Goal: Task Accomplishment & Management: Manage account settings

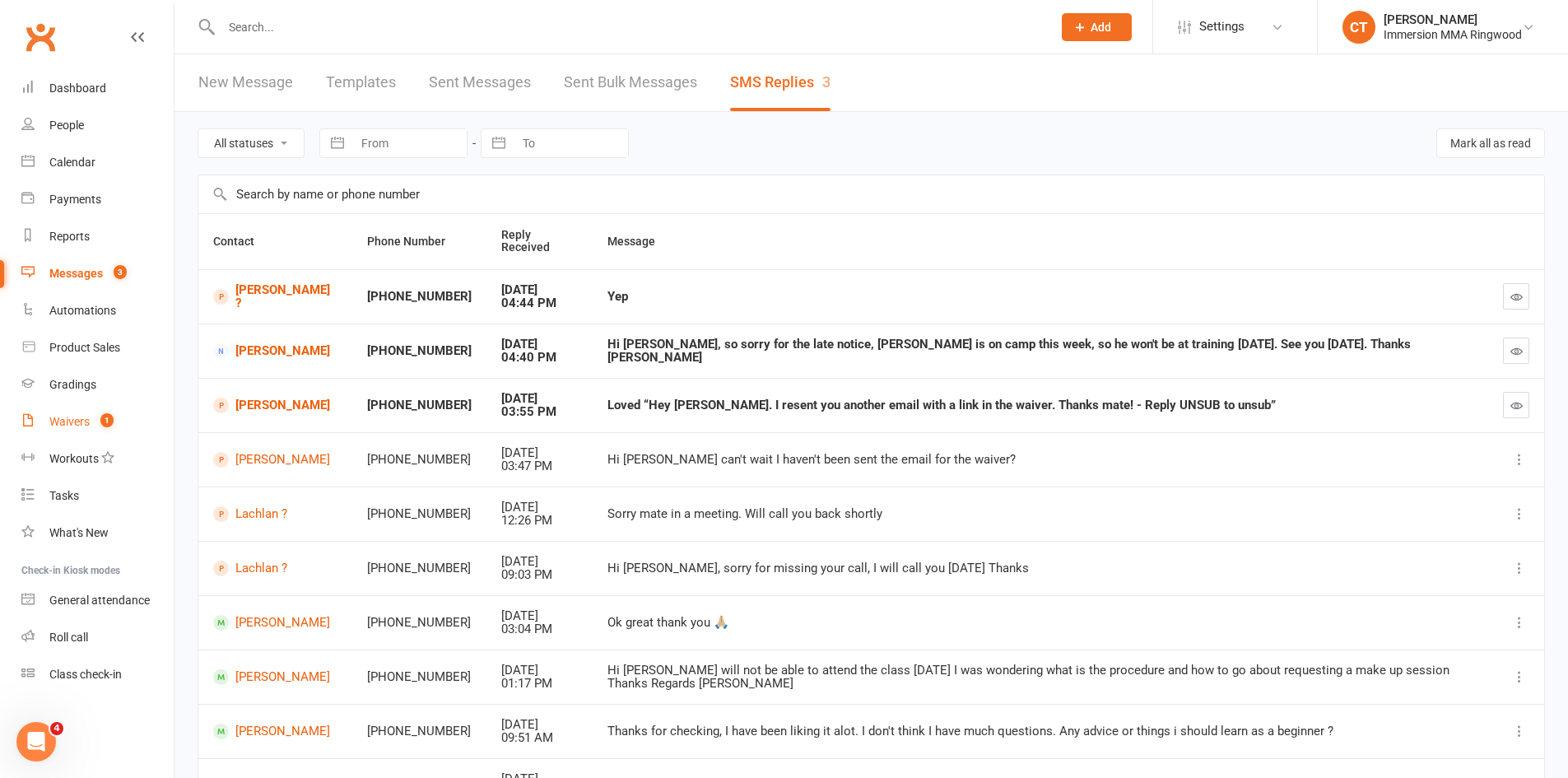
click at [96, 414] on link "Waivers 1" at bounding box center [97, 421] width 152 height 37
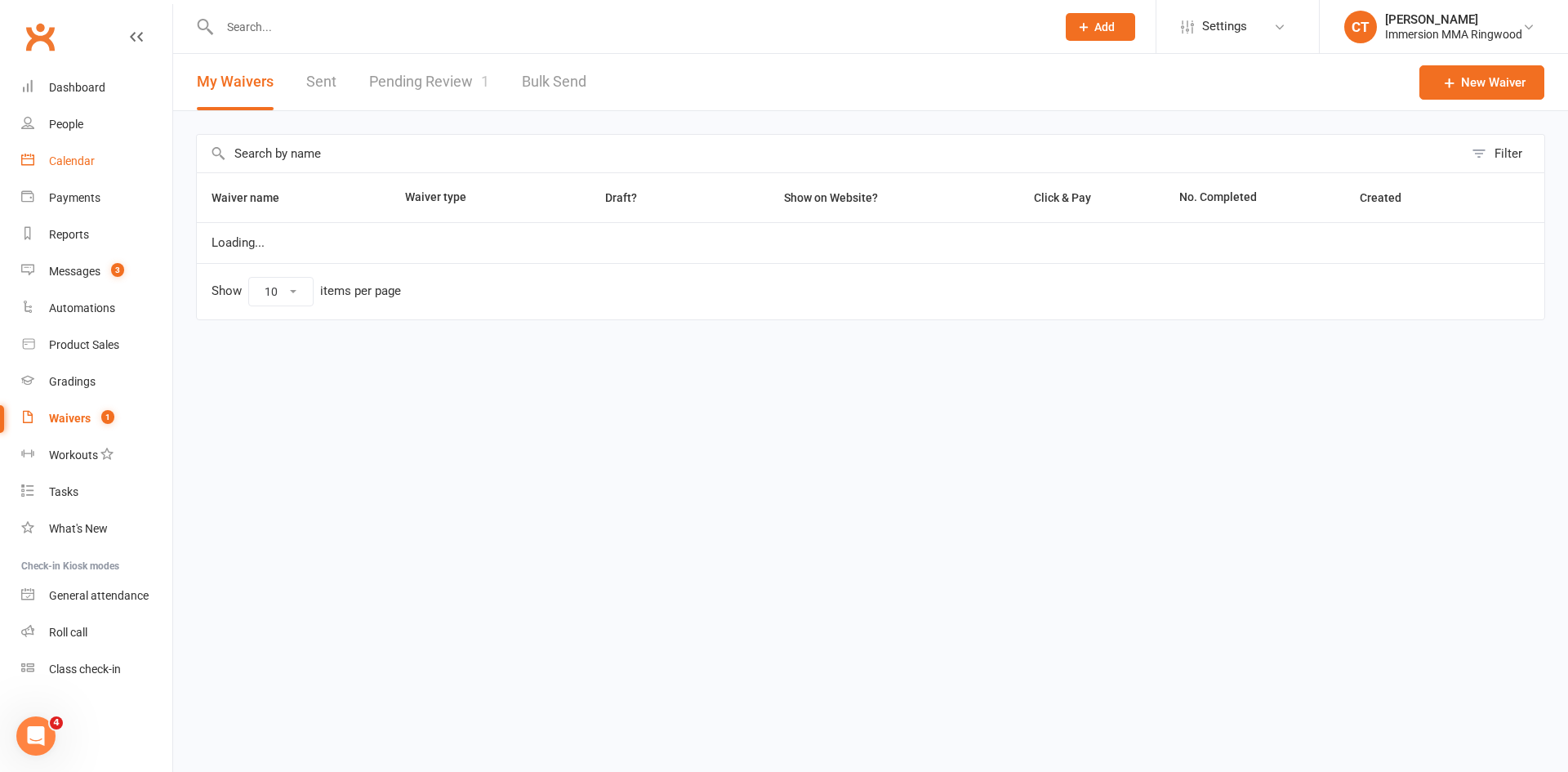
select select "25"
click at [74, 143] on link "Calendar" at bounding box center [97, 162] width 151 height 37
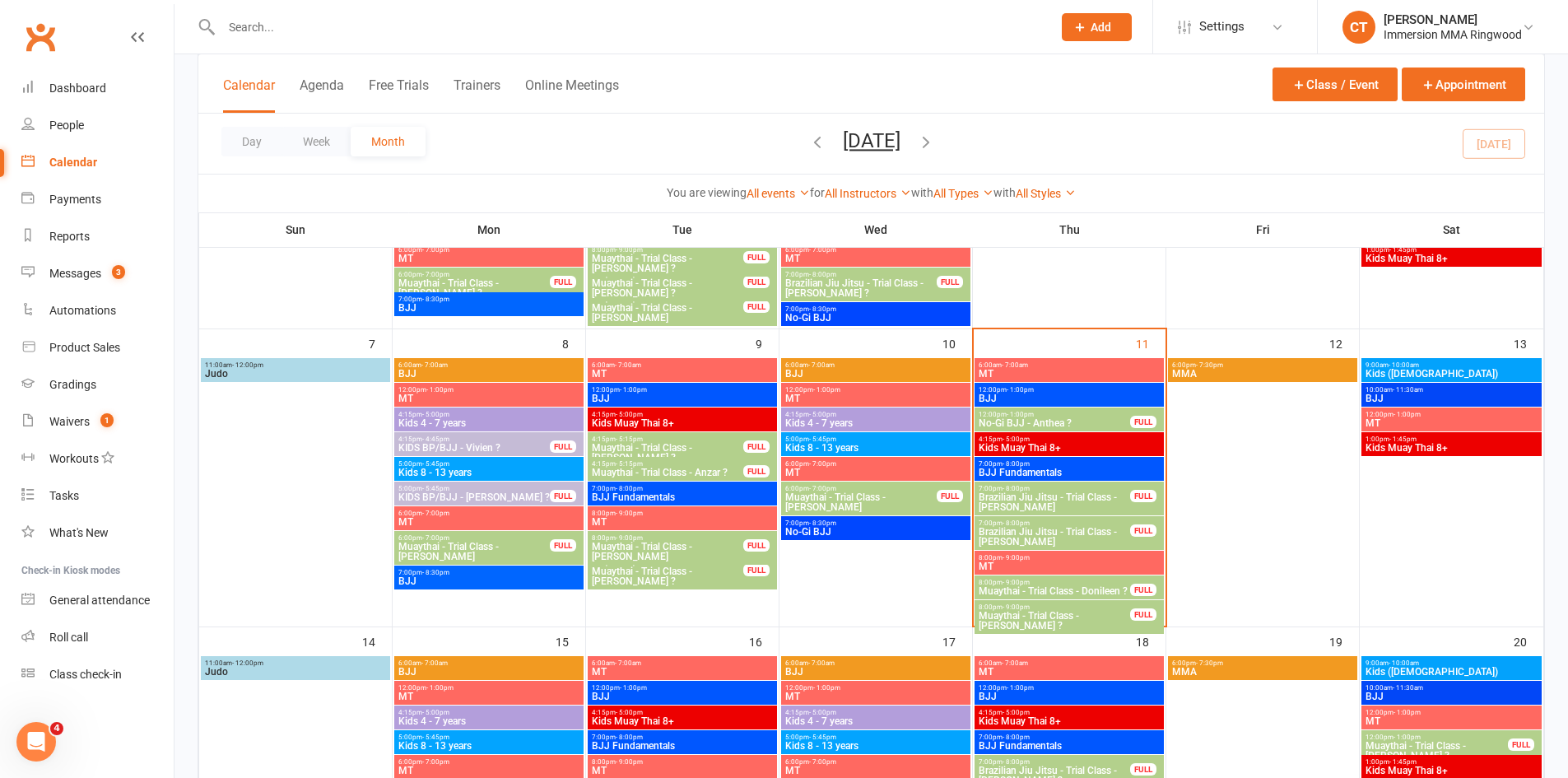
scroll to position [274, 0]
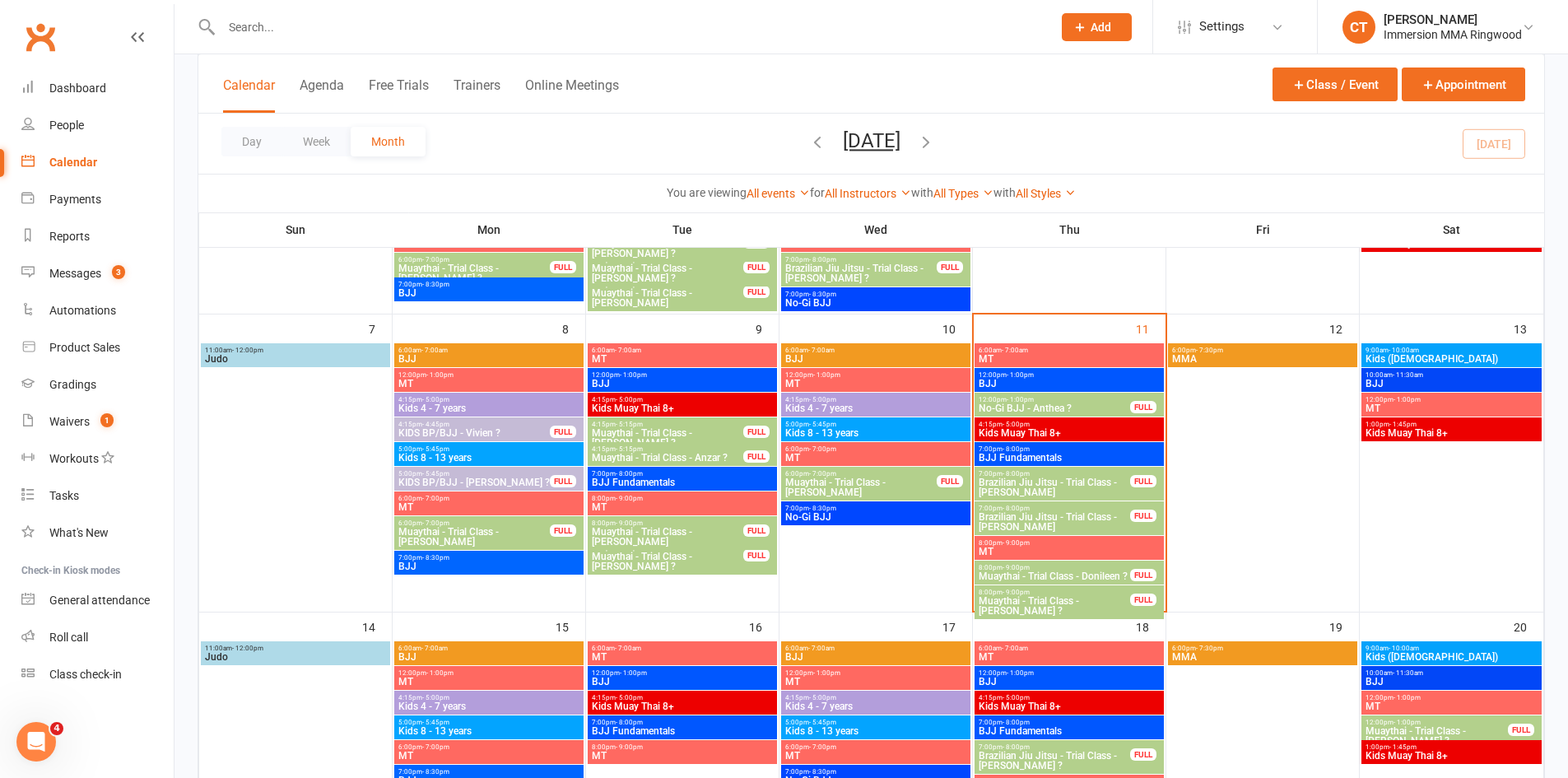
click at [1060, 561] on div "8:00pm - 9:00pm Muaythai - Trial Class - Donileen ? FULL" at bounding box center [1069, 573] width 190 height 24
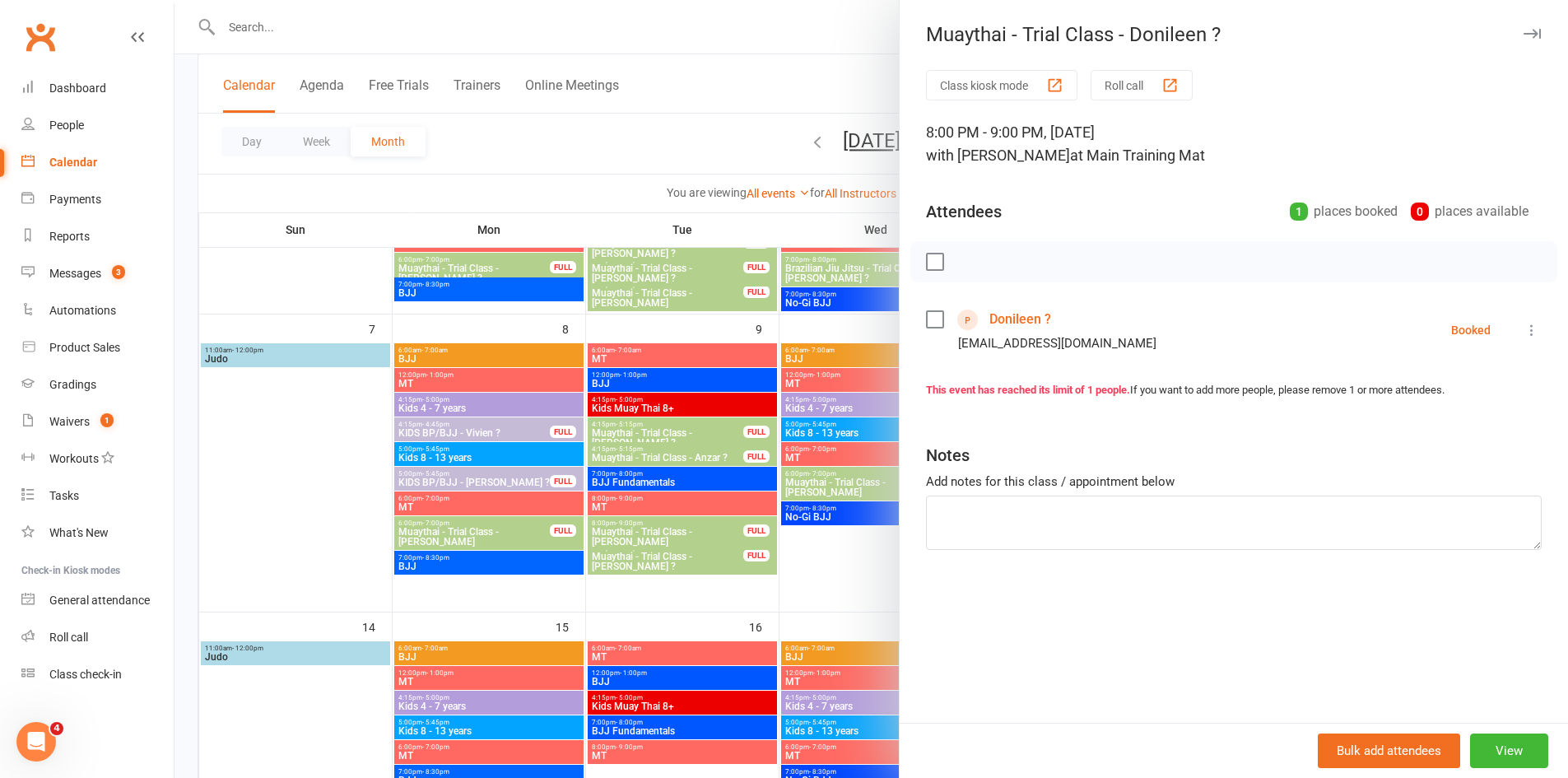
click at [992, 313] on link "Donileen ?" at bounding box center [1020, 319] width 62 height 27
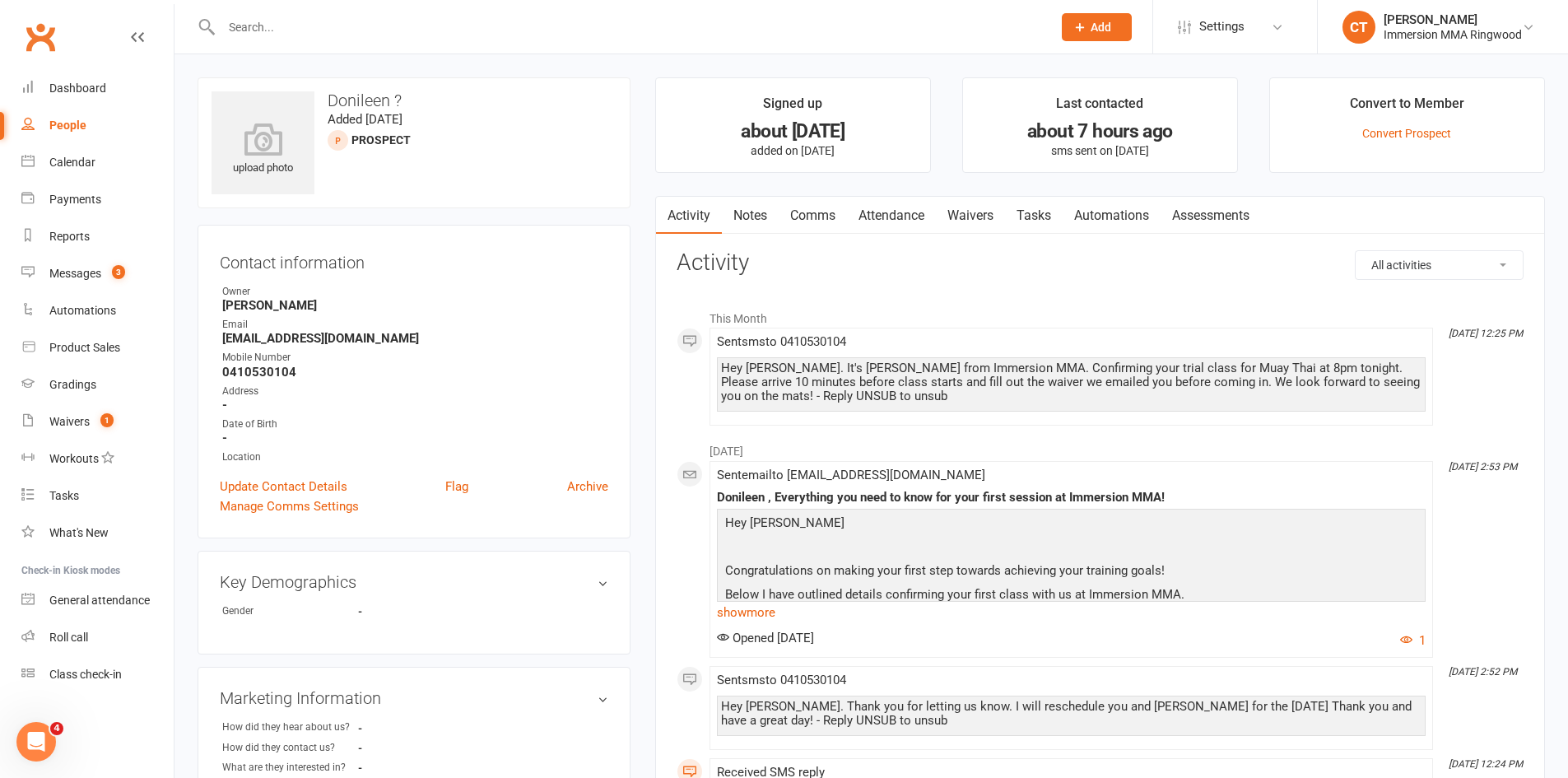
click at [814, 220] on link "Comms" at bounding box center [813, 215] width 69 height 38
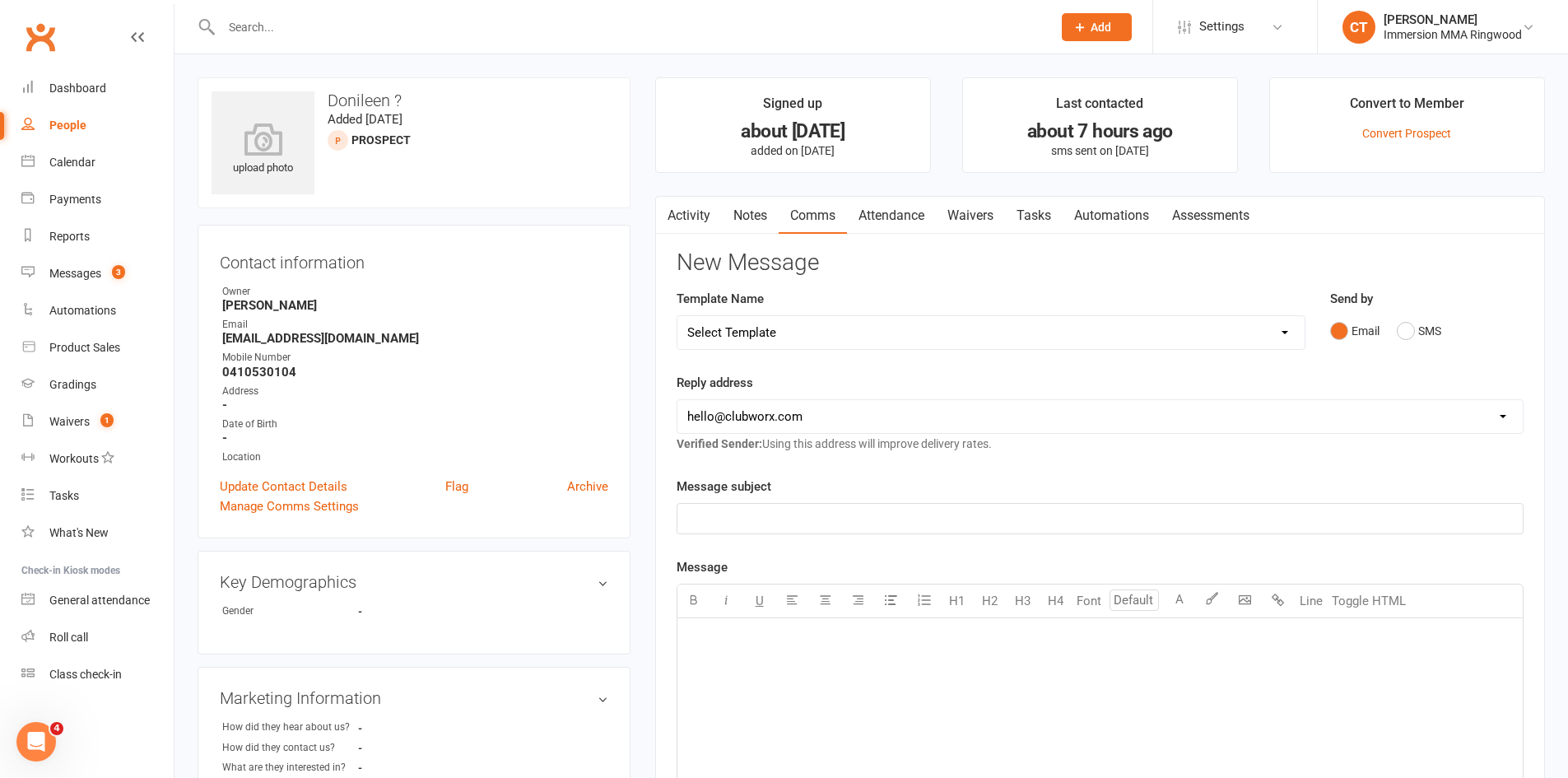
click at [718, 223] on link "Activity" at bounding box center [689, 215] width 66 height 38
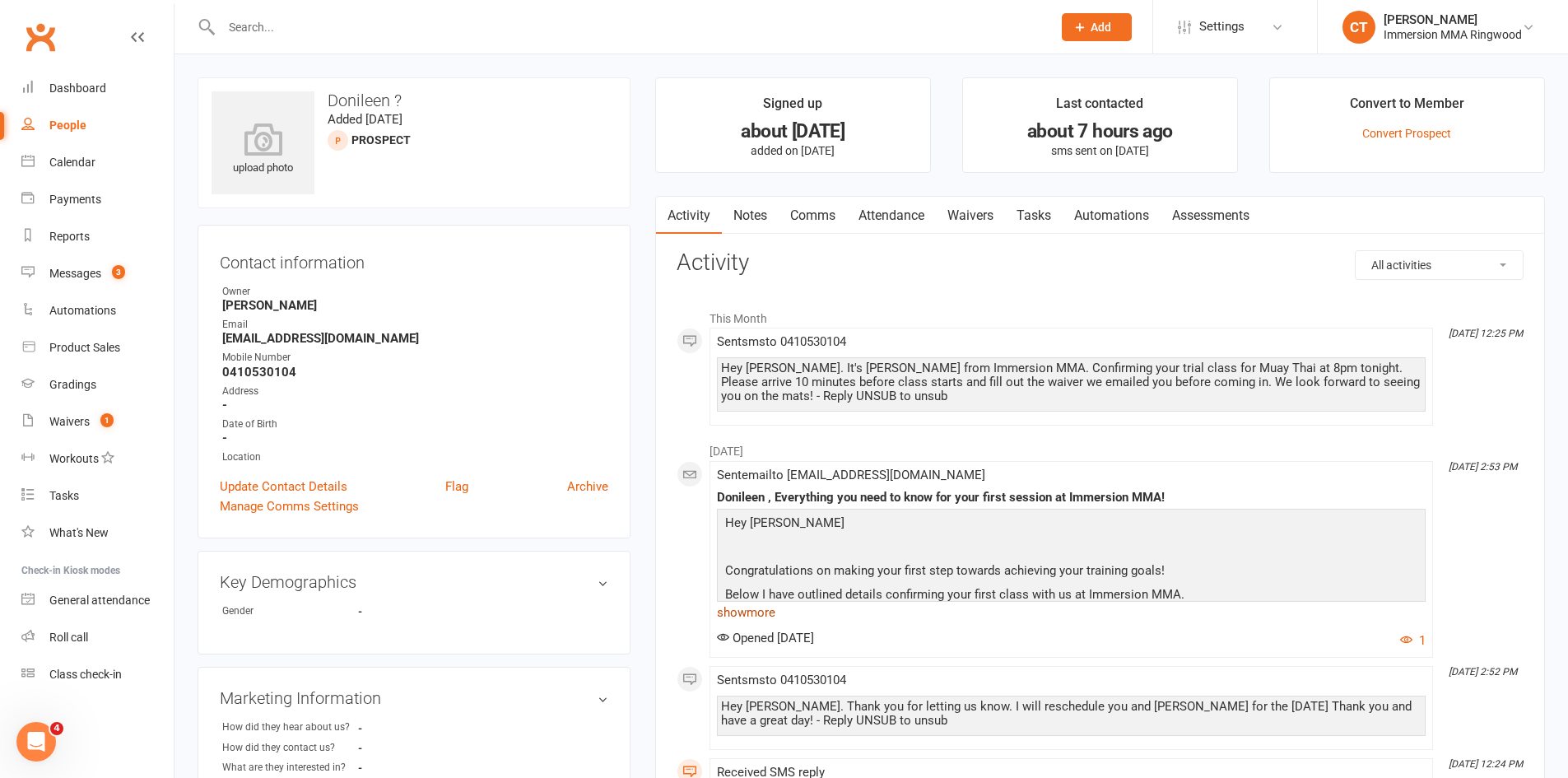
click at [763, 620] on link "show more" at bounding box center [1071, 612] width 708 height 23
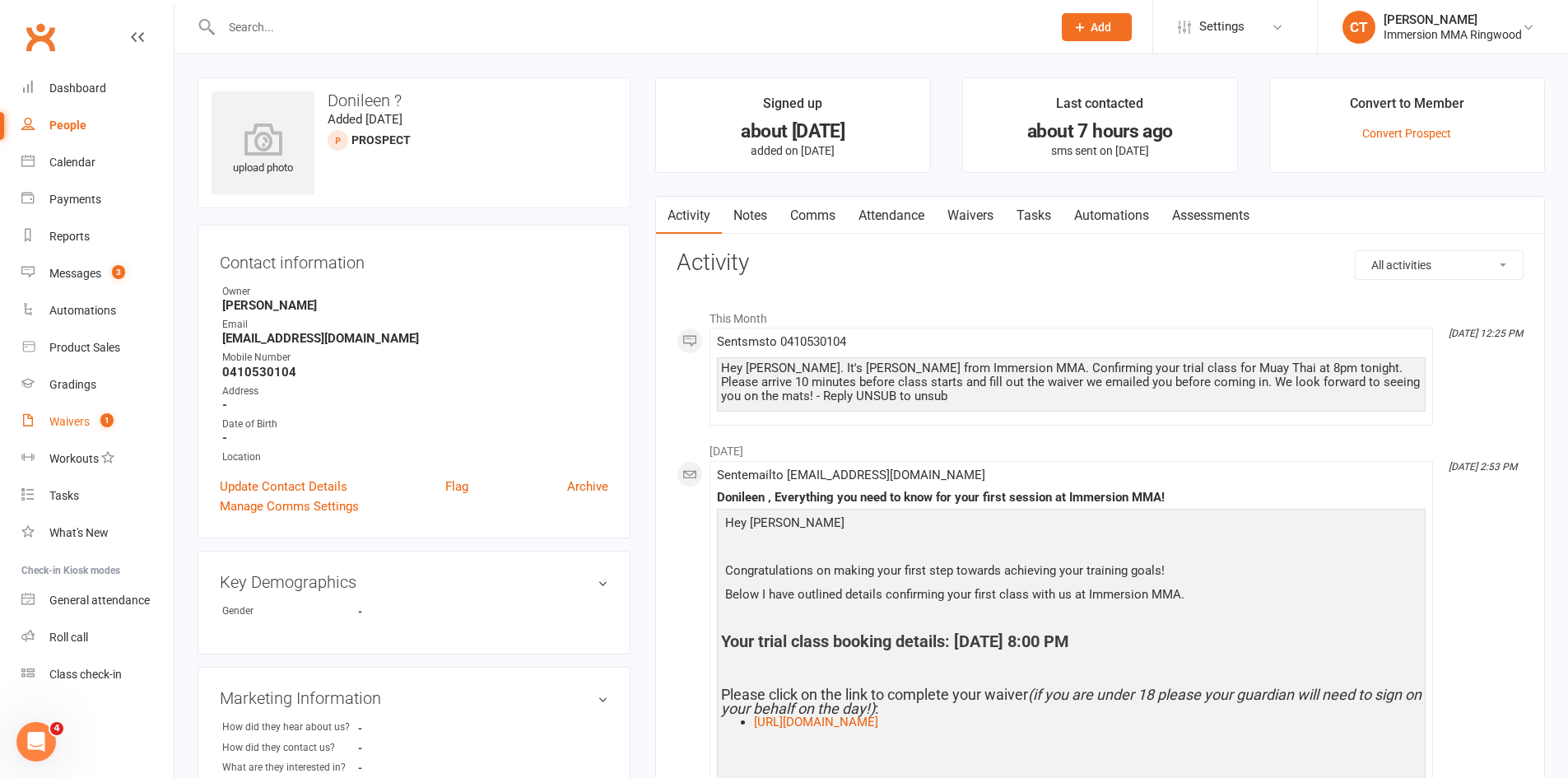
click at [48, 417] on link "Waivers 1" at bounding box center [97, 421] width 152 height 37
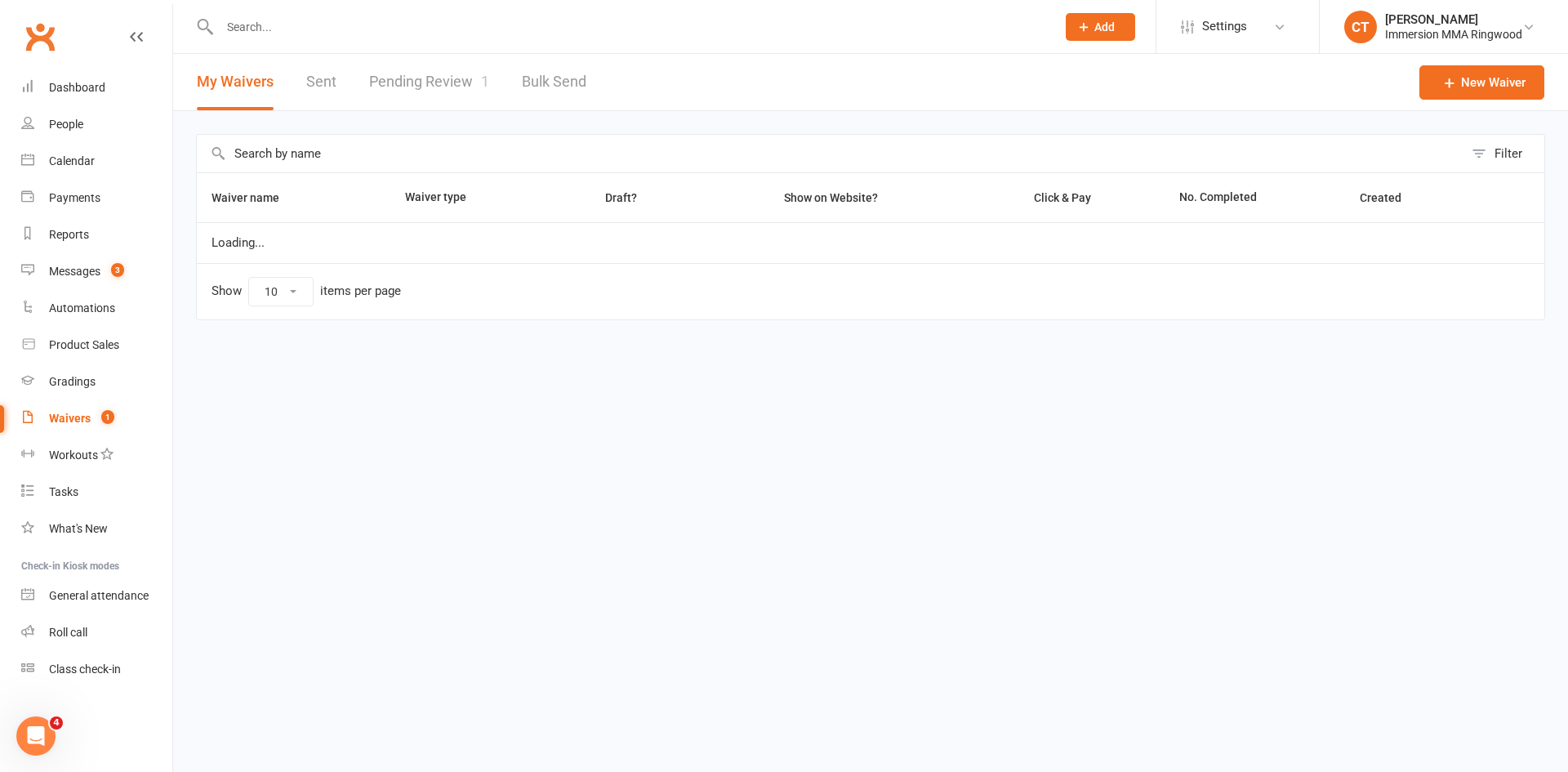
select select "25"
click at [407, 73] on link "Pending Review 1" at bounding box center [429, 82] width 120 height 57
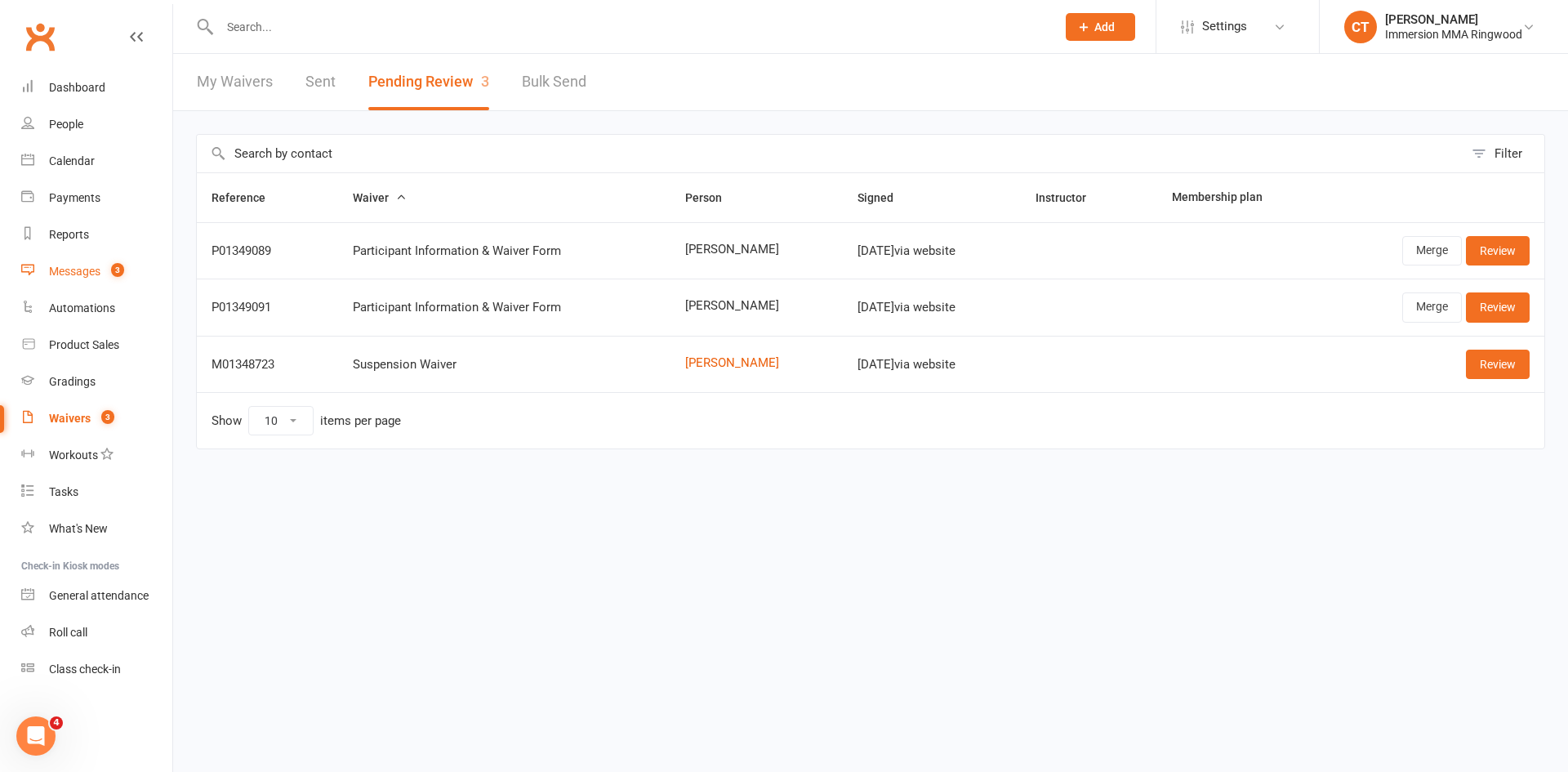
click at [98, 274] on div "Messages" at bounding box center [74, 270] width 52 height 13
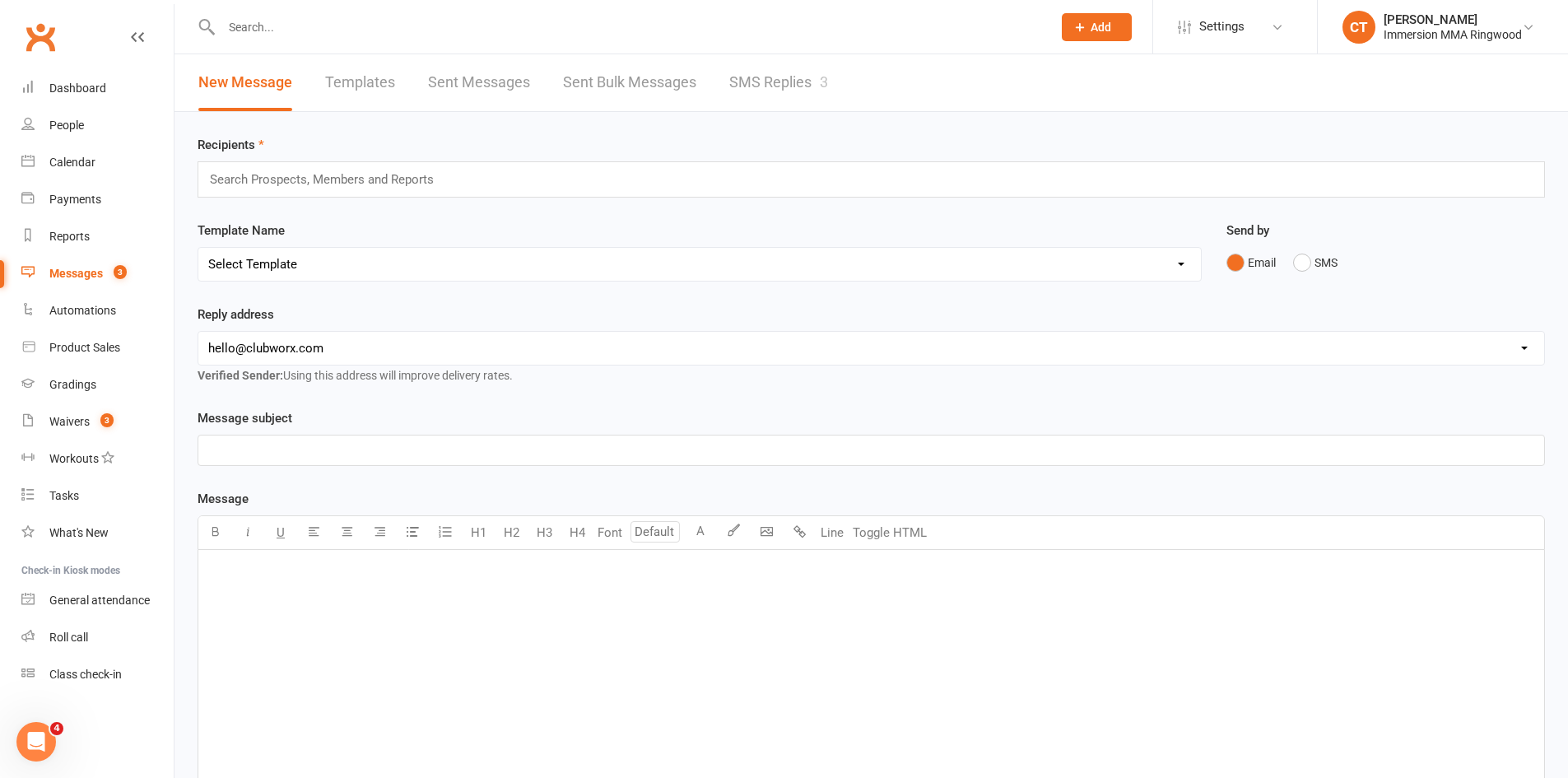
click at [767, 98] on link "SMS Replies 3" at bounding box center [778, 83] width 99 height 57
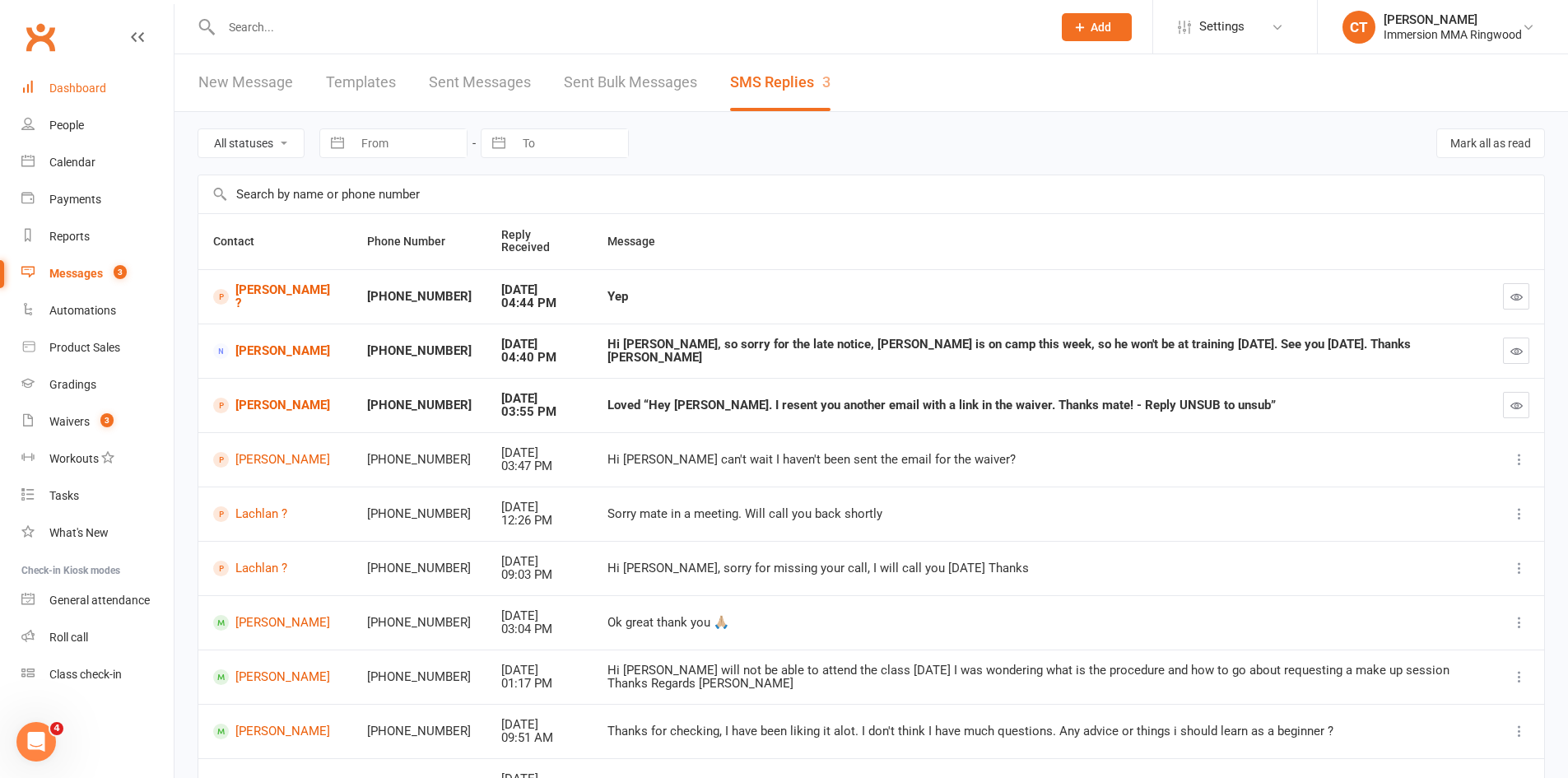
click at [93, 102] on link "Dashboard" at bounding box center [97, 88] width 152 height 37
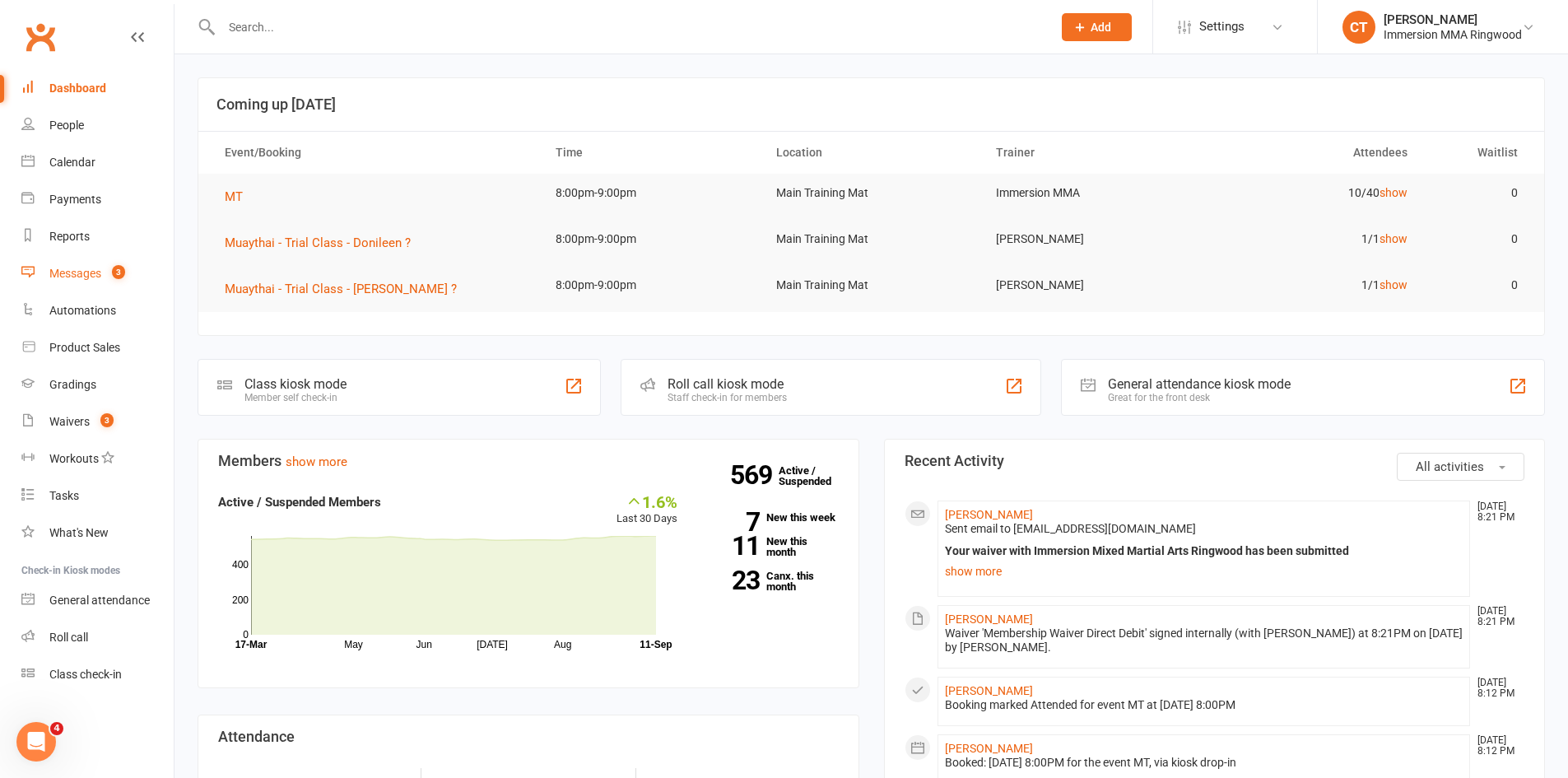
click at [69, 276] on div "Messages" at bounding box center [75, 272] width 52 height 13
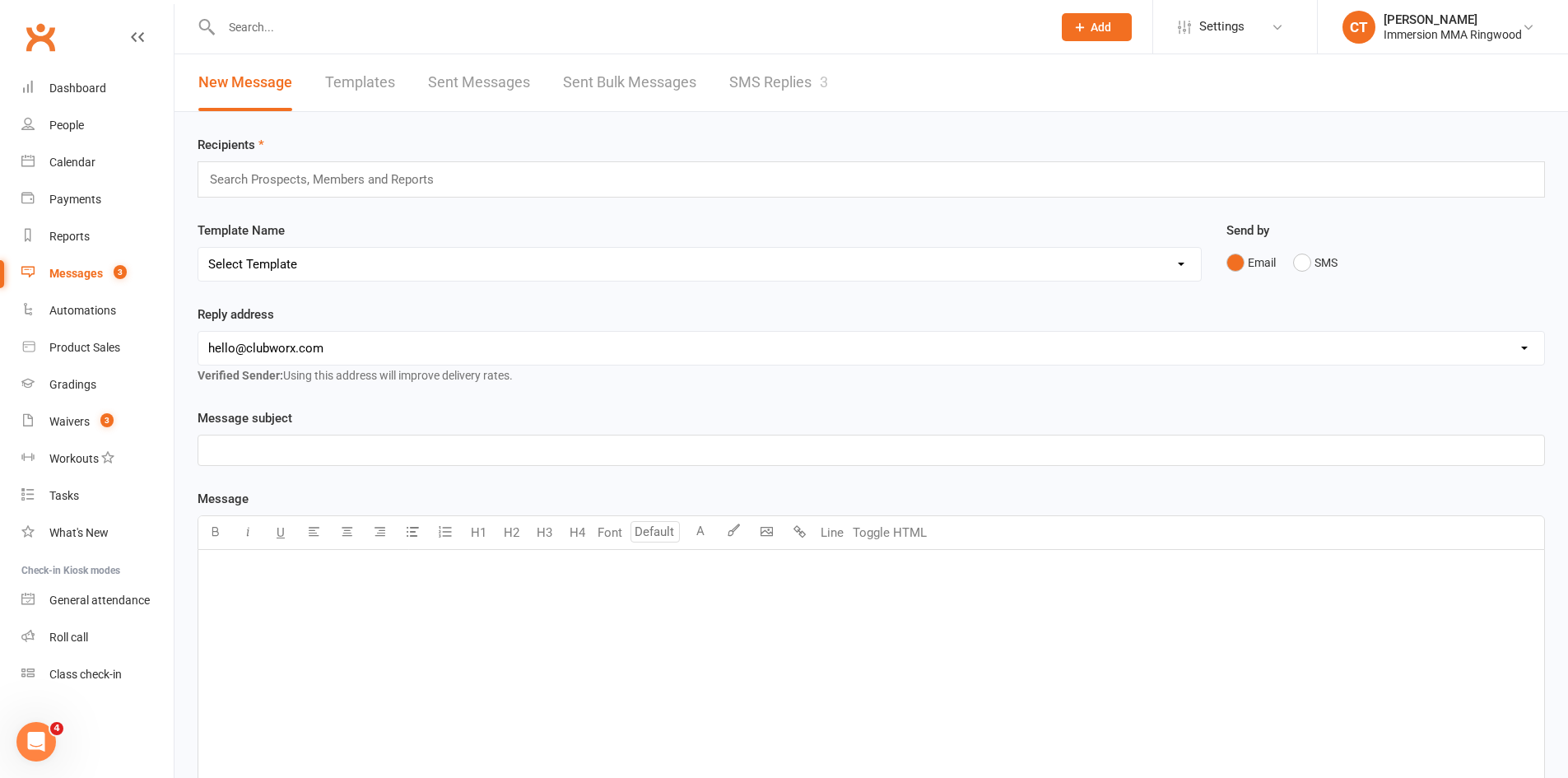
click at [756, 81] on link "SMS Replies 3" at bounding box center [778, 83] width 99 height 57
